Goal: Task Accomplishment & Management: Manage account settings

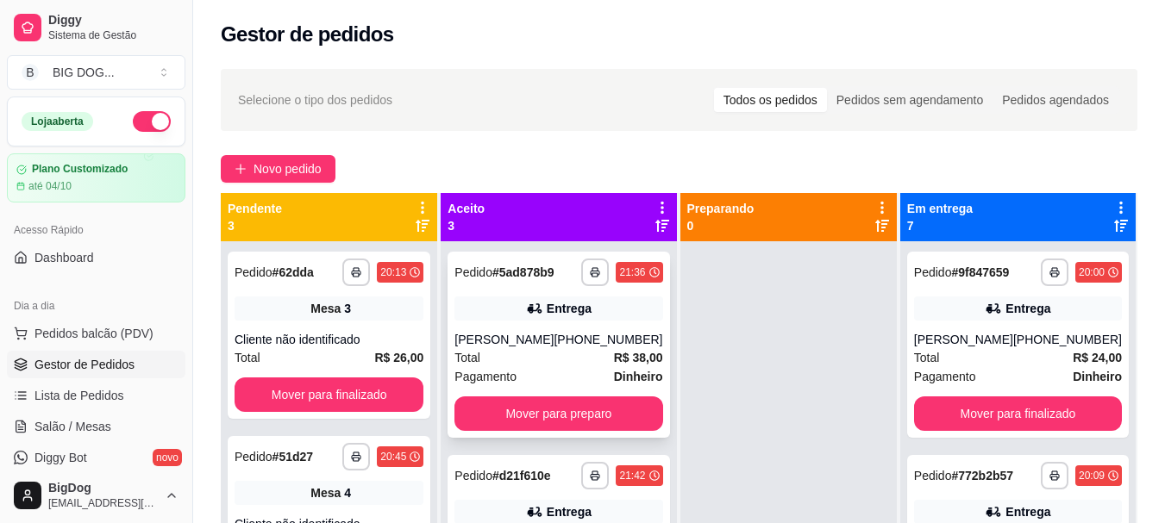
click at [544, 367] on div "Total R$ 38,00" at bounding box center [559, 357] width 208 height 19
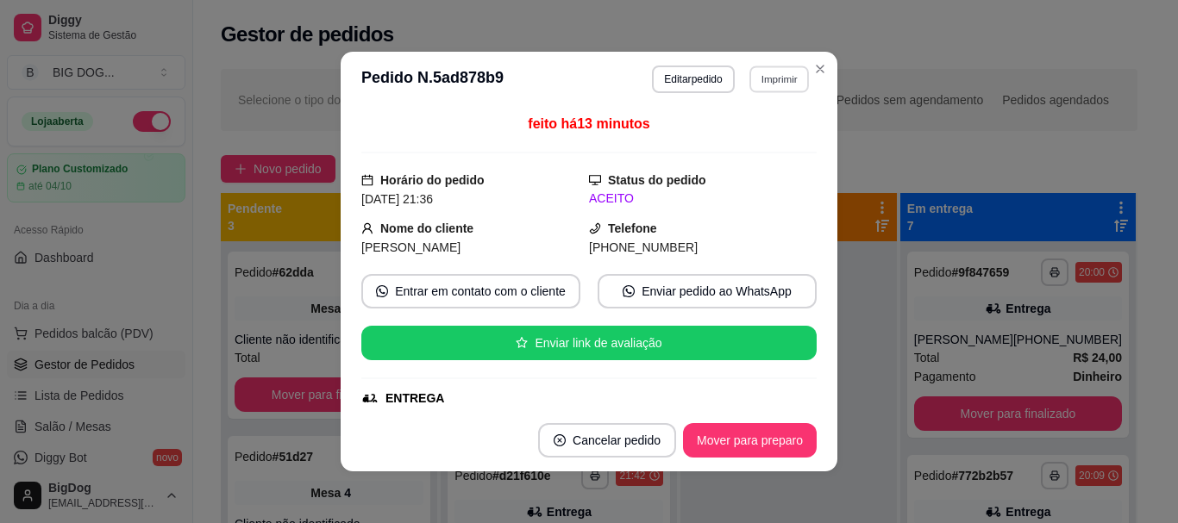
click at [787, 86] on button "Imprimir" at bounding box center [779, 79] width 60 height 27
click at [761, 140] on button "IMPRESSORA" at bounding box center [742, 140] width 125 height 28
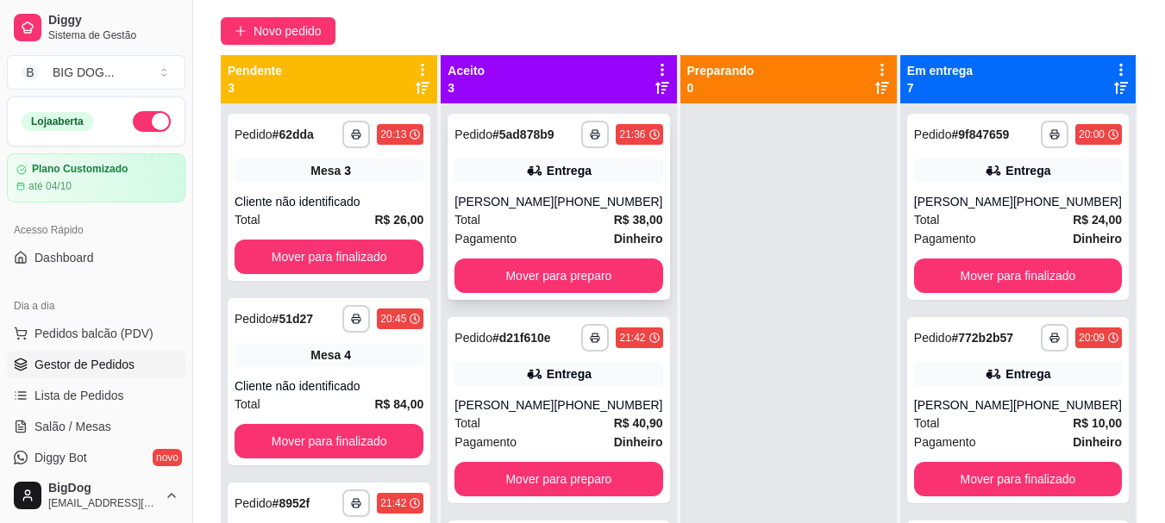
scroll to position [172, 0]
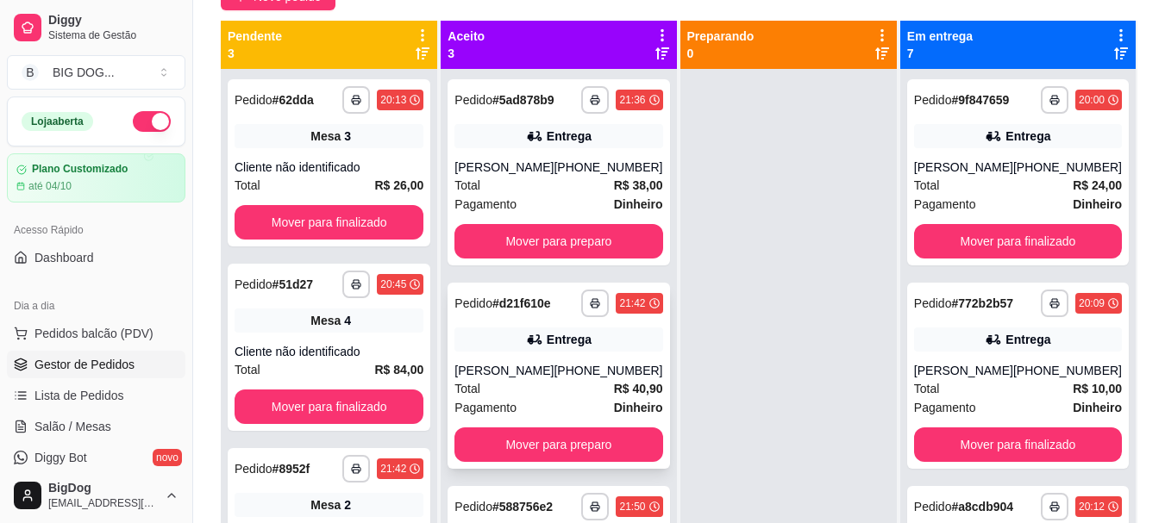
click at [551, 386] on div "Total R$ 40,90" at bounding box center [559, 388] width 208 height 19
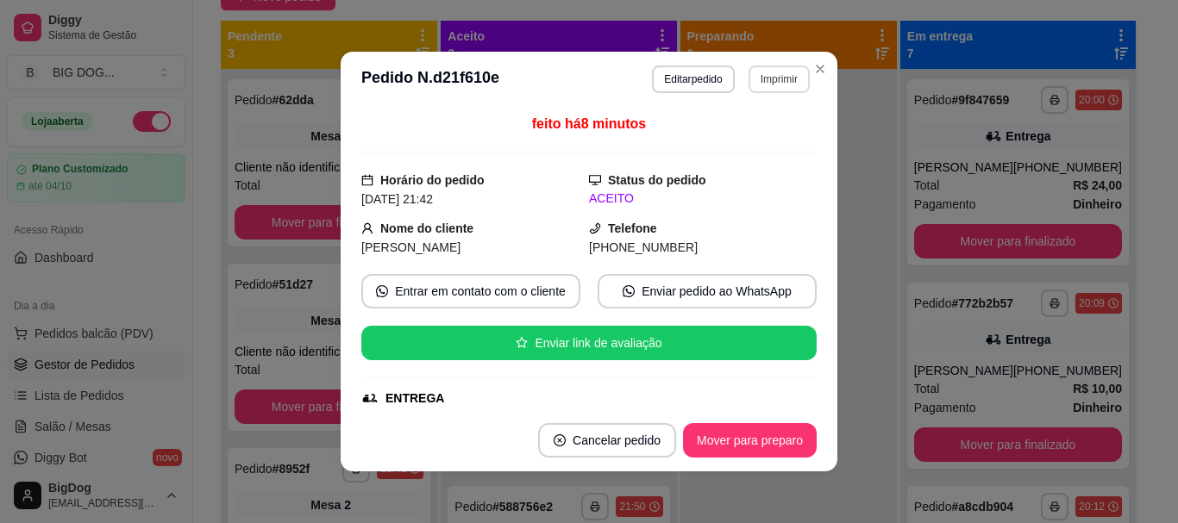
click at [762, 78] on button "Imprimir" at bounding box center [779, 80] width 61 height 28
click at [731, 148] on button "IMPRESSORA" at bounding box center [742, 140] width 125 height 28
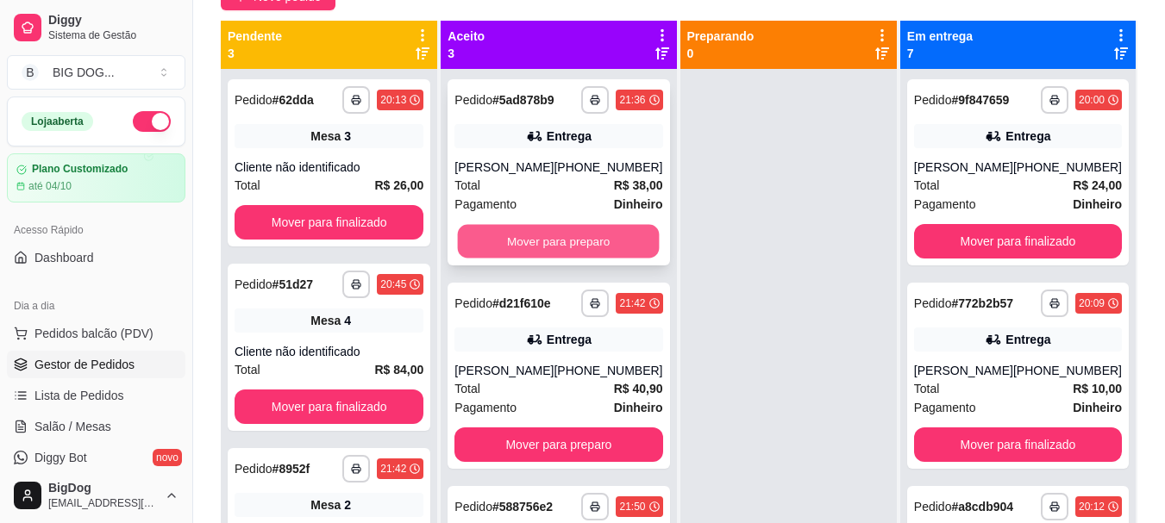
click at [567, 234] on button "Mover para preparo" at bounding box center [559, 242] width 202 height 34
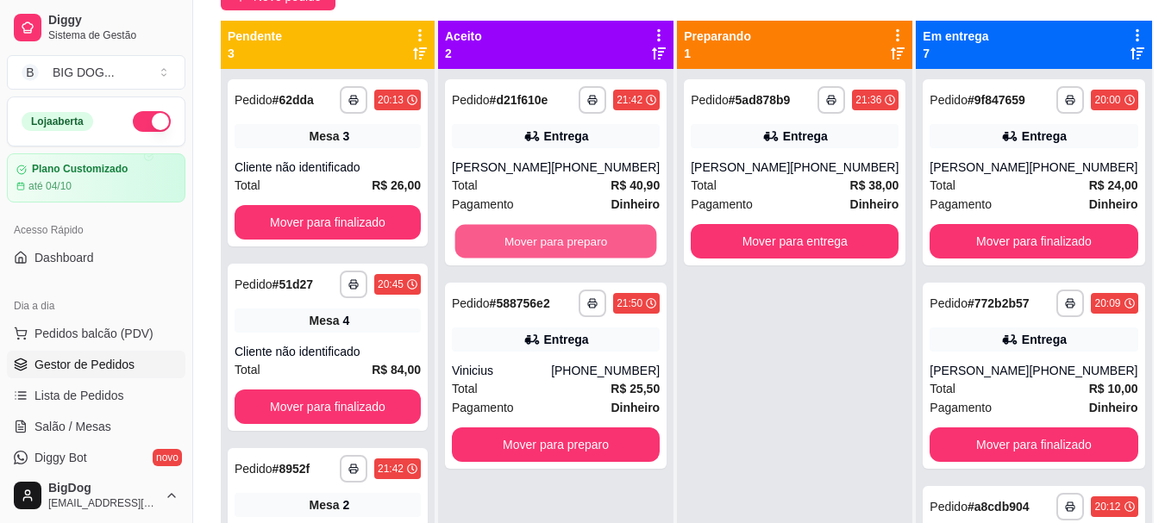
click at [567, 234] on button "Mover para preparo" at bounding box center [556, 242] width 202 height 34
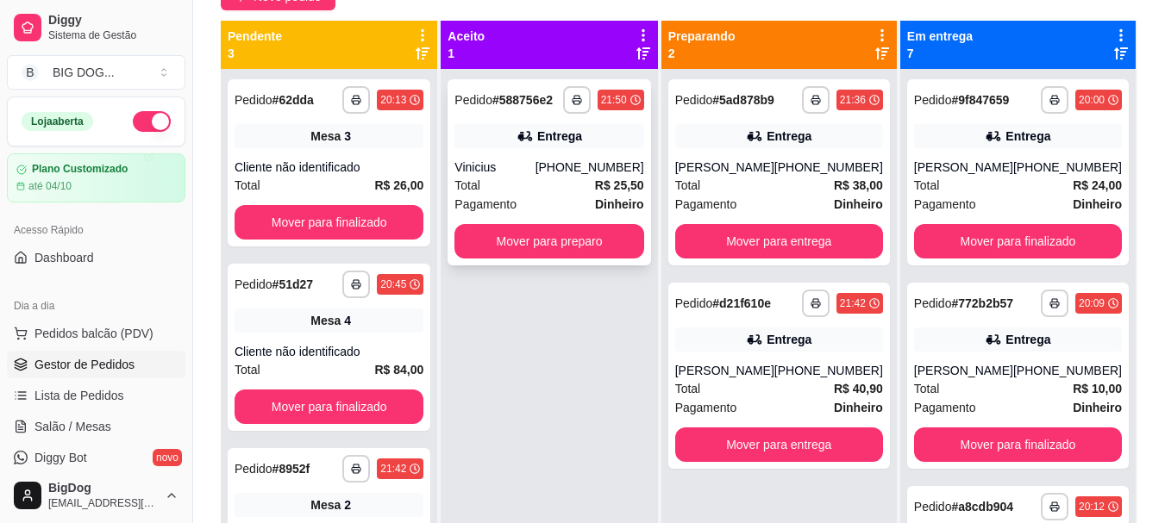
click at [573, 211] on div "Pagamento Dinheiro" at bounding box center [549, 204] width 189 height 19
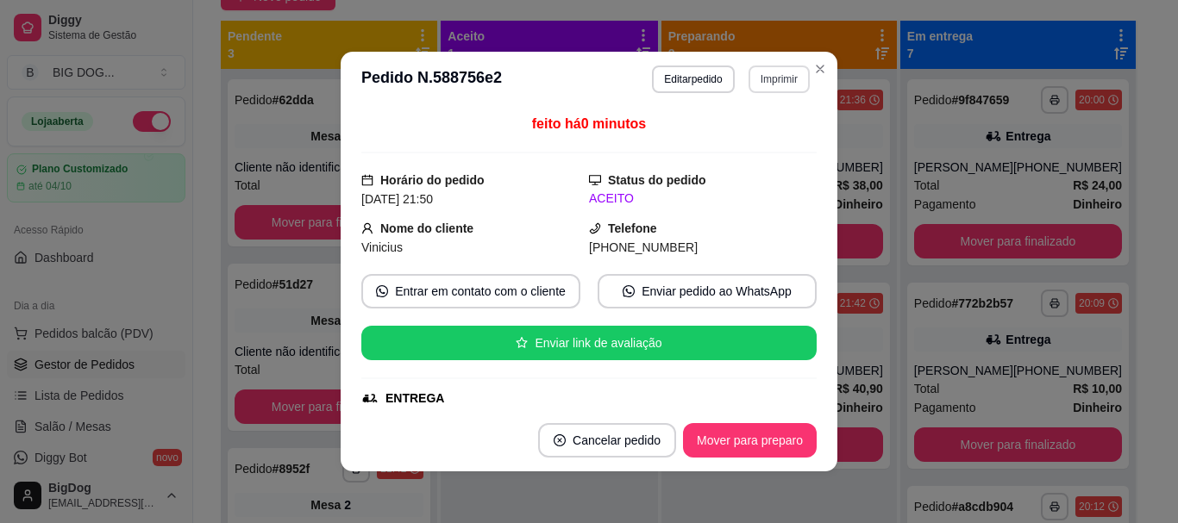
click at [779, 86] on button "Imprimir" at bounding box center [779, 80] width 61 height 28
click at [766, 131] on button "IMPRESSORA" at bounding box center [741, 139] width 121 height 27
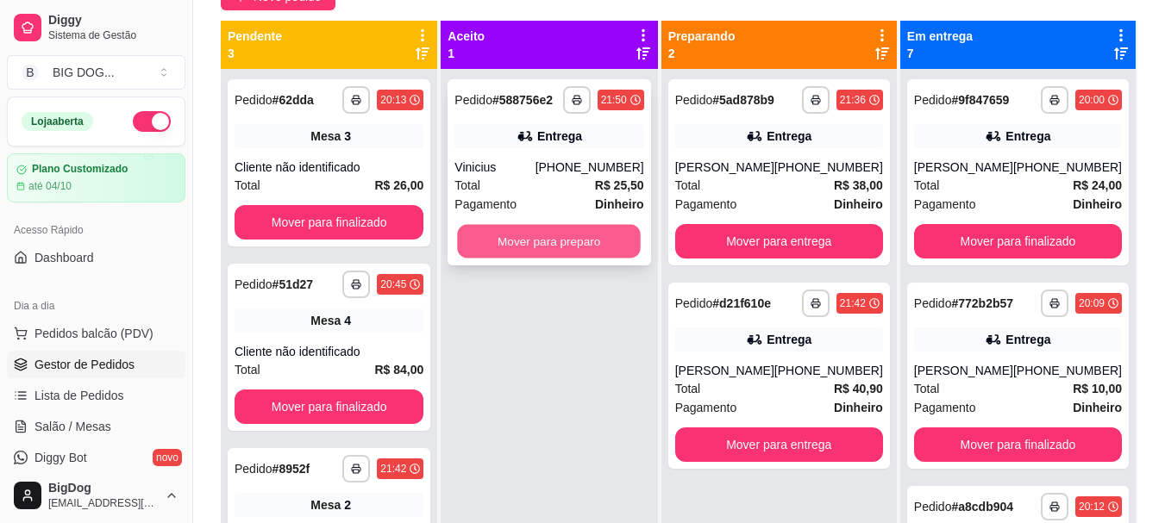
click at [618, 230] on button "Mover para preparo" at bounding box center [550, 242] width 184 height 34
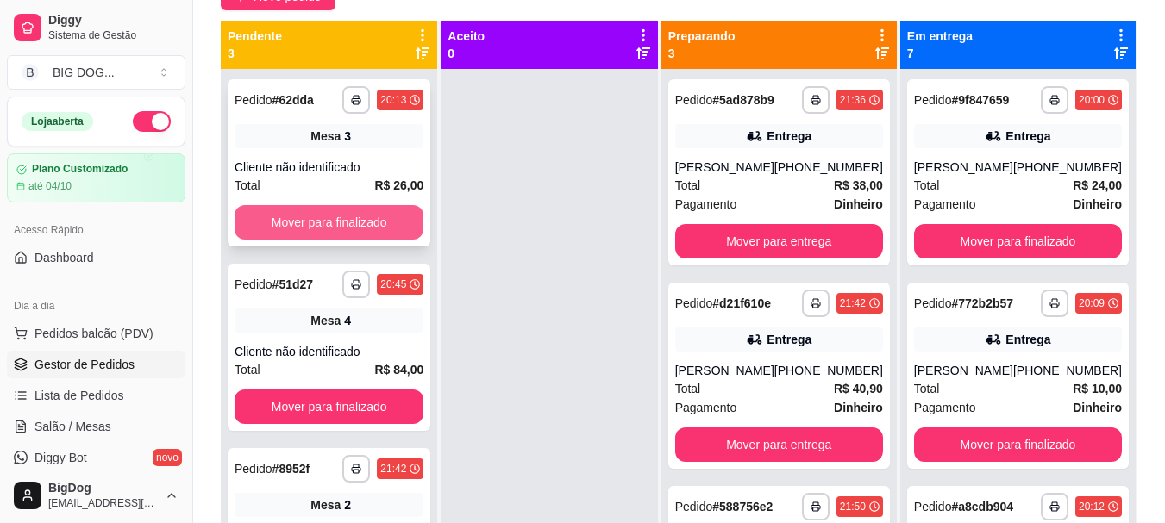
click at [386, 221] on button "Mover para finalizado" at bounding box center [329, 222] width 189 height 34
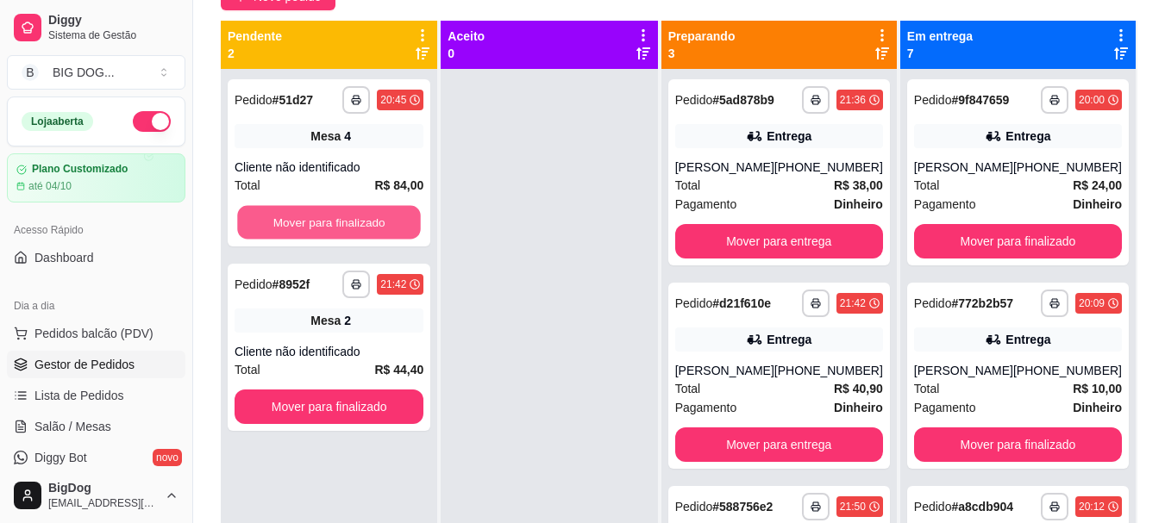
click at [386, 221] on button "Mover para finalizado" at bounding box center [329, 223] width 184 height 34
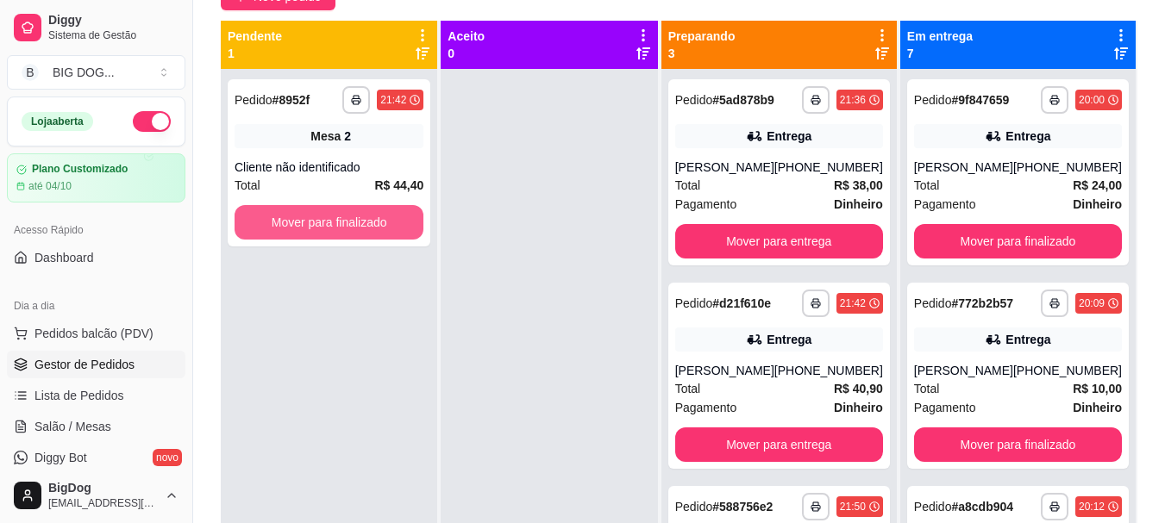
click at [386, 221] on button "Mover para finalizado" at bounding box center [329, 222] width 189 height 34
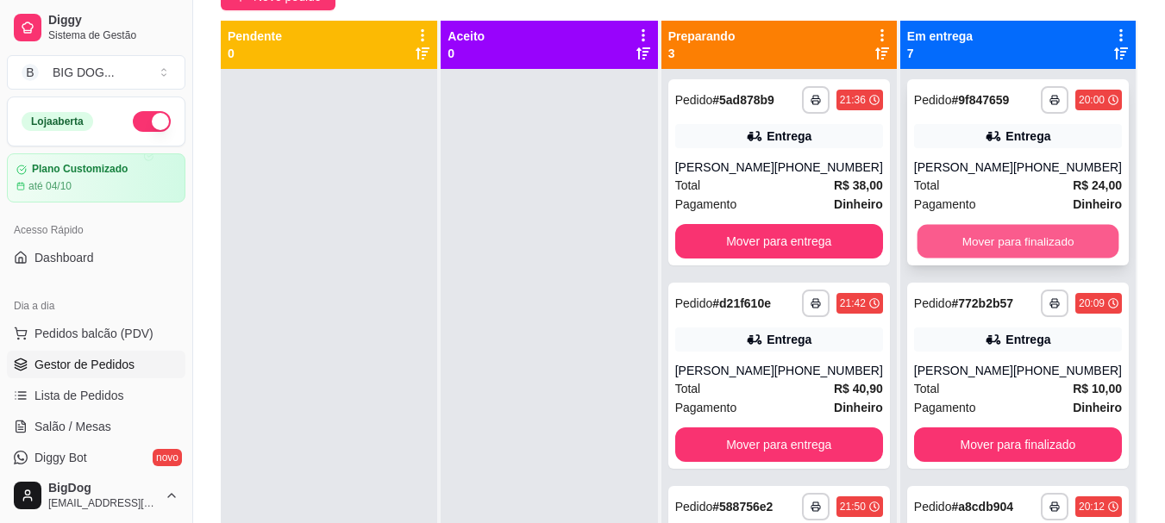
click at [975, 258] on button "Mover para finalizado" at bounding box center [1018, 242] width 202 height 34
click at [975, 258] on button "Mover para finalizado" at bounding box center [1018, 241] width 208 height 34
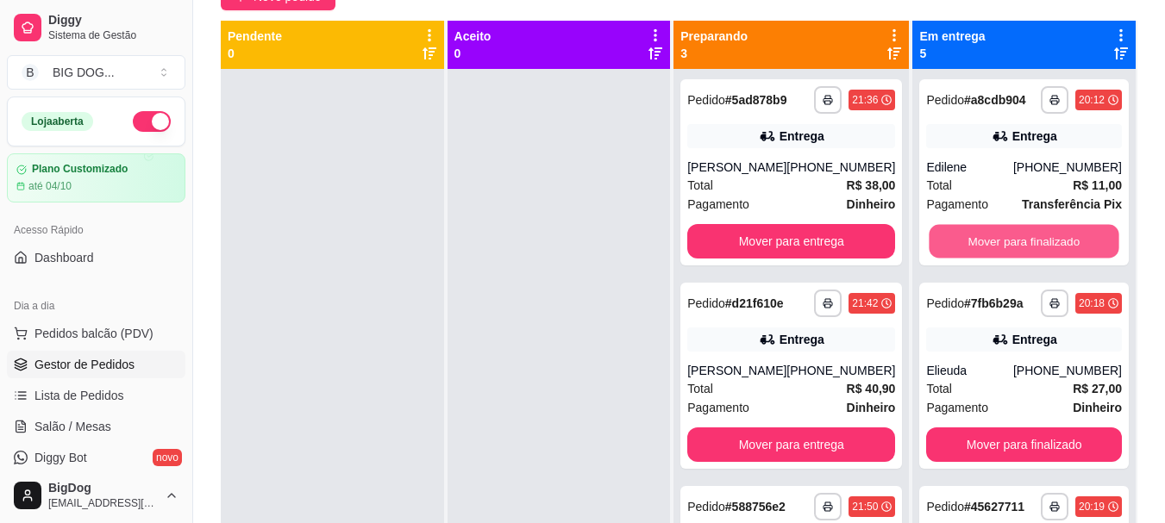
click at [975, 258] on button "Mover para finalizado" at bounding box center [1025, 242] width 190 height 34
click at [975, 258] on button "Mover para finalizado" at bounding box center [1024, 241] width 196 height 34
click at [975, 258] on button "Mover para finalizado" at bounding box center [1025, 242] width 190 height 34
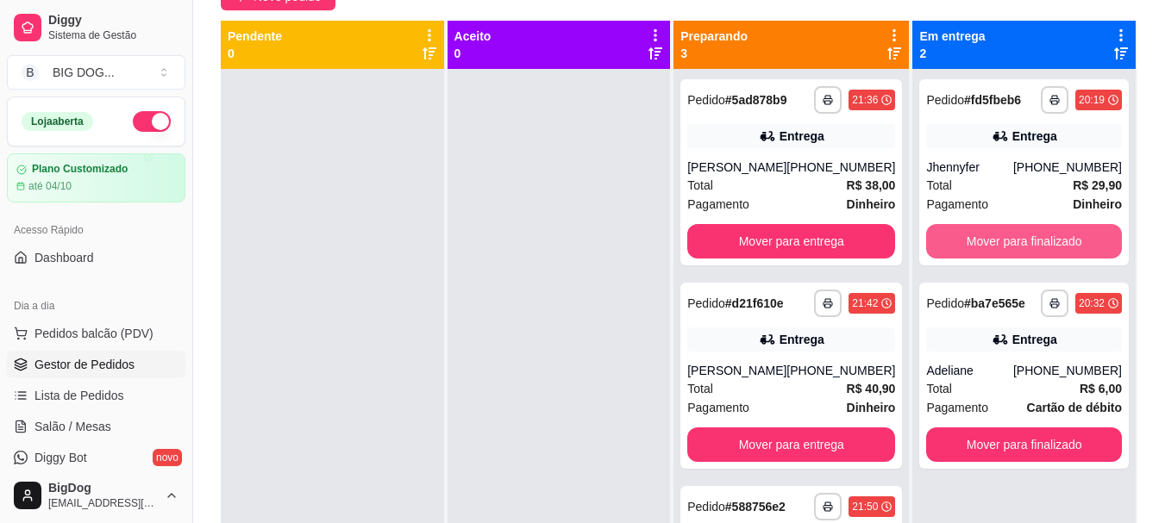
click at [975, 258] on button "Mover para finalizado" at bounding box center [1024, 241] width 196 height 34
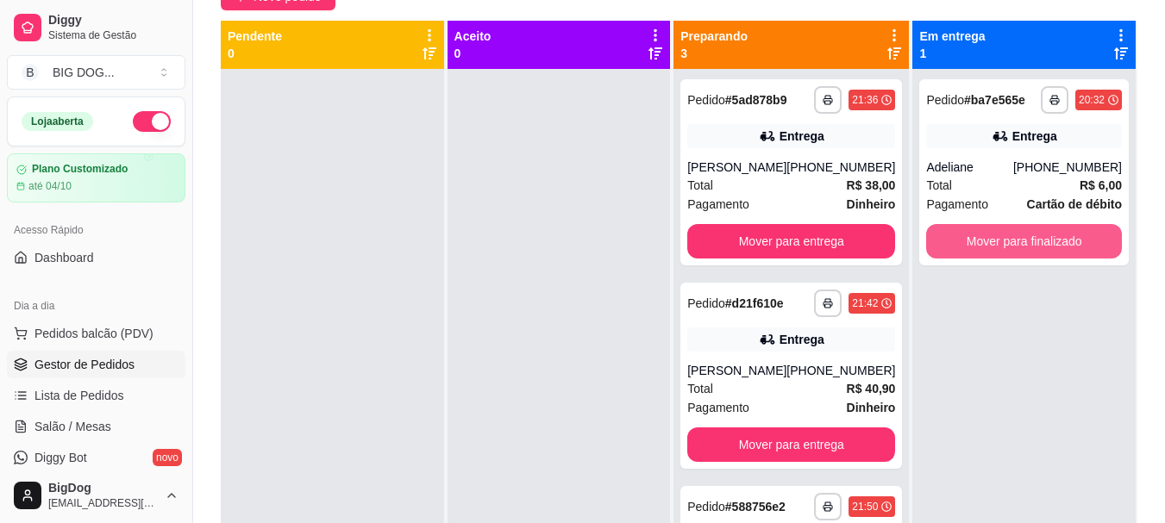
click at [975, 258] on button "Mover para finalizado" at bounding box center [1024, 241] width 196 height 34
